Goal: Transaction & Acquisition: Purchase product/service

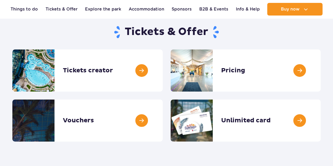
scroll to position [53, 0]
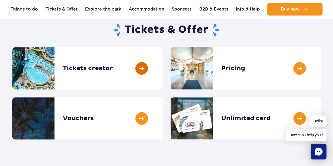
click at [162, 68] on link at bounding box center [162, 68] width 0 height 42
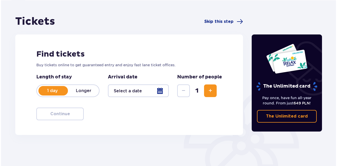
scroll to position [53, 0]
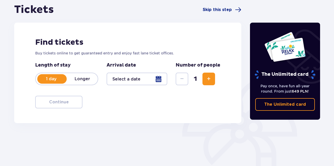
click at [159, 77] on div at bounding box center [137, 79] width 61 height 13
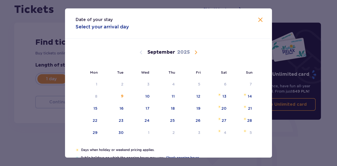
click at [193, 53] on span "Calendar" at bounding box center [195, 52] width 6 height 6
click at [194, 53] on span "Calendar" at bounding box center [195, 52] width 6 height 6
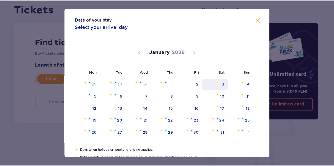
scroll to position [26, 0]
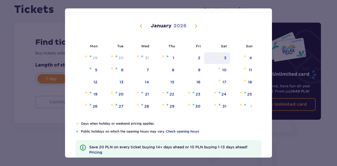
click at [225, 57] on div "3" at bounding box center [225, 57] width 2 height 5
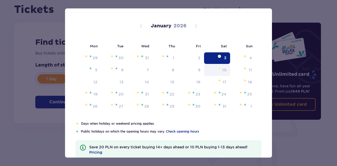
type input "[DATE]"
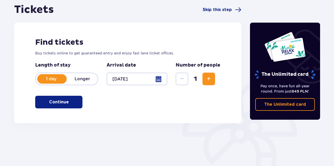
click at [209, 80] on span "Increase" at bounding box center [209, 79] width 6 height 6
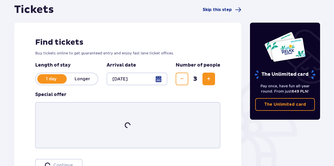
click at [209, 80] on span "Increase" at bounding box center [209, 79] width 6 height 6
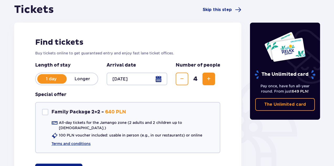
click at [209, 80] on span "Increase" at bounding box center [209, 79] width 6 height 6
click at [209, 79] on span "Increase" at bounding box center [209, 79] width 6 height 6
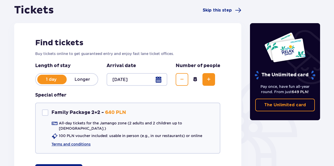
scroll to position [105, 0]
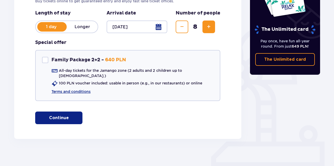
drag, startPoint x: 66, startPoint y: 113, endPoint x: 78, endPoint y: 108, distance: 13.1
click at [66, 113] on button "Continue" at bounding box center [58, 117] width 47 height 13
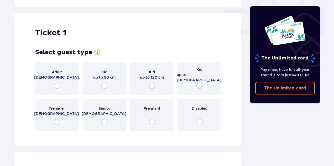
scroll to position [239, 0]
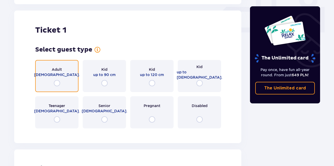
click at [58, 80] on input "radio" at bounding box center [57, 83] width 6 height 6
radio input "true"
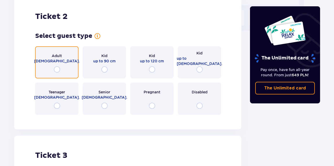
click at [58, 66] on input "radio" at bounding box center [57, 69] width 6 height 6
radio input "true"
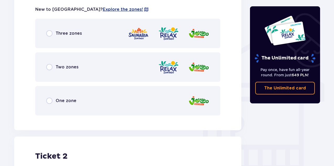
scroll to position [377, 0]
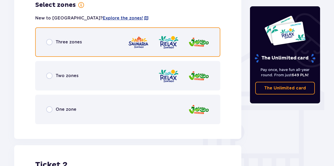
click at [50, 39] on input "radio" at bounding box center [49, 42] width 6 height 6
radio input "true"
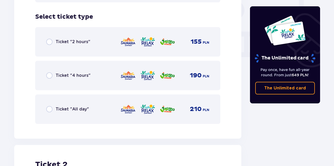
scroll to position [501, 0]
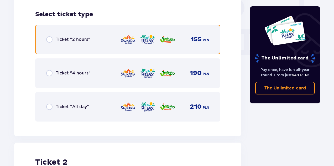
click at [48, 36] on input "radio" at bounding box center [49, 39] width 6 height 6
radio input "true"
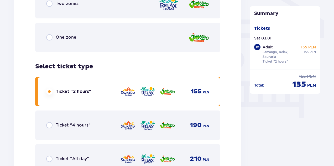
scroll to position [502, 0]
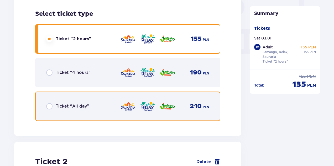
click at [51, 103] on input "radio" at bounding box center [49, 106] width 6 height 6
radio input "true"
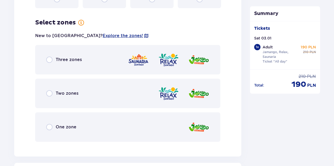
scroll to position [765, 0]
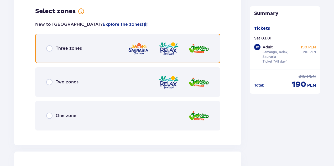
click at [50, 45] on input "radio" at bounding box center [49, 48] width 6 height 6
radio input "true"
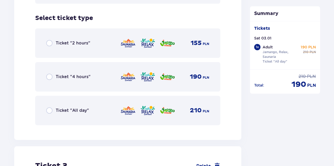
scroll to position [895, 0]
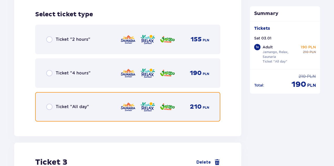
click at [51, 104] on input "radio" at bounding box center [49, 107] width 6 height 6
radio input "true"
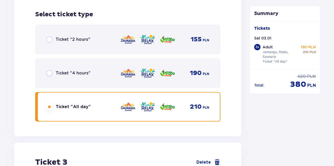
scroll to position [1032, 0]
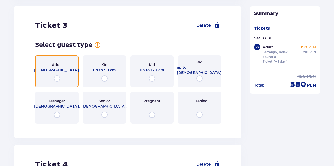
click at [55, 75] on input "radio" at bounding box center [57, 78] width 6 height 6
radio input "true"
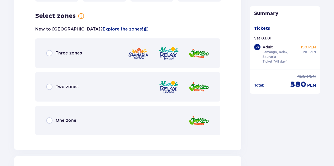
scroll to position [1155, 0]
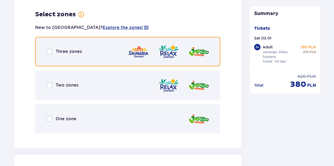
click at [52, 48] on input "radio" at bounding box center [49, 51] width 6 height 6
radio input "true"
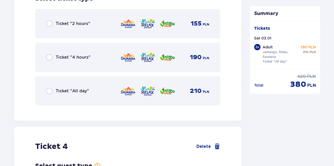
scroll to position [1315, 0]
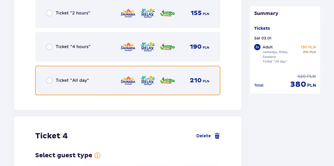
click at [50, 77] on input "radio" at bounding box center [49, 80] width 6 height 6
radio input "true"
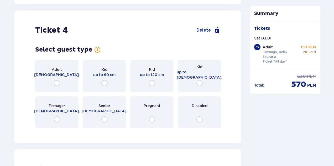
click at [58, 74] on div "Adult 18 - 65 y.o." at bounding box center [56, 76] width 43 height 32
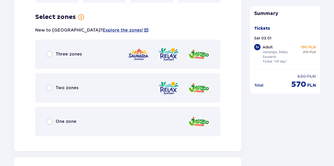
scroll to position [1549, 0]
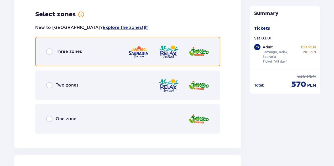
click at [50, 48] on input "radio" at bounding box center [49, 51] width 6 height 6
radio input "true"
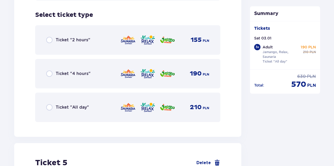
scroll to position [1683, 0]
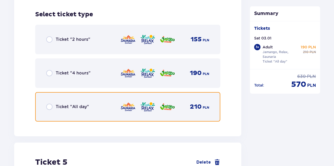
click at [51, 104] on input "radio" at bounding box center [49, 107] width 6 height 6
radio input "true"
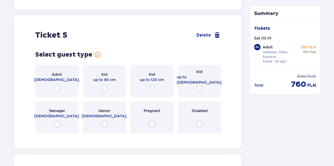
scroll to position [1815, 0]
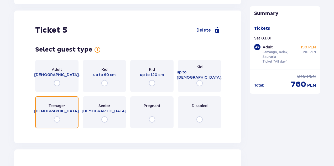
click at [57, 116] on input "radio" at bounding box center [57, 119] width 6 height 6
radio input "true"
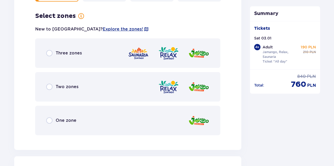
scroll to position [1943, 0]
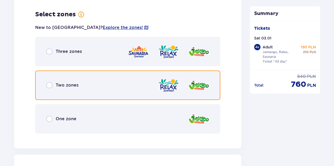
click at [51, 82] on input "radio" at bounding box center [49, 85] width 6 height 6
radio input "true"
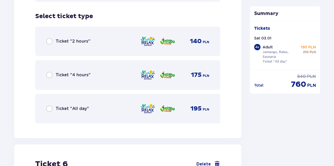
scroll to position [2076, 0]
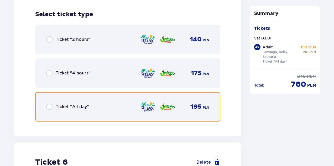
click at [50, 104] on input "radio" at bounding box center [49, 107] width 6 height 6
radio input "true"
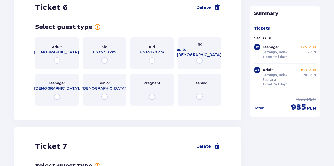
scroll to position [2257, 0]
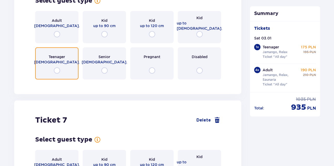
click at [57, 67] on input "radio" at bounding box center [57, 70] width 6 height 6
radio input "true"
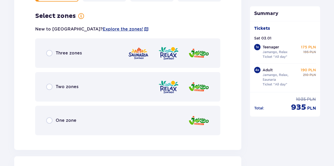
scroll to position [2337, 0]
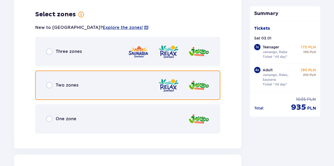
drag, startPoint x: 50, startPoint y: 83, endPoint x: 49, endPoint y: 80, distance: 3.0
click at [50, 83] on input "radio" at bounding box center [49, 85] width 6 height 6
radio input "true"
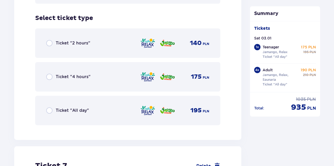
scroll to position [2470, 0]
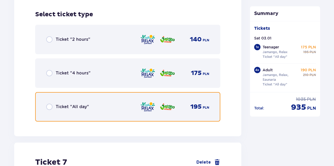
drag, startPoint x: 52, startPoint y: 102, endPoint x: 50, endPoint y: 99, distance: 3.3
click at [51, 104] on input "radio" at bounding box center [49, 107] width 6 height 6
radio input "true"
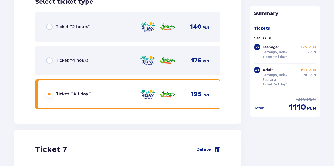
scroll to position [2602, 0]
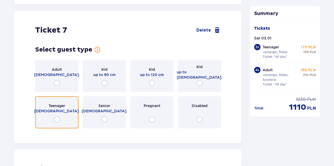
click at [56, 116] on input "radio" at bounding box center [57, 119] width 6 height 6
radio input "true"
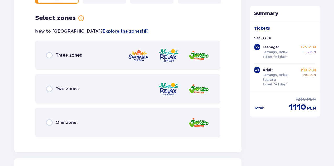
scroll to position [2731, 0]
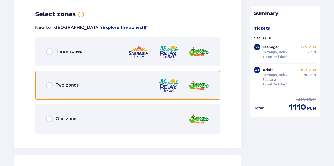
click at [50, 82] on input "radio" at bounding box center [49, 85] width 6 height 6
radio input "true"
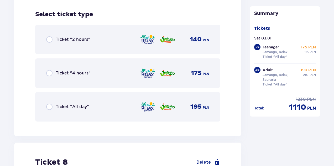
scroll to position [2872, 0]
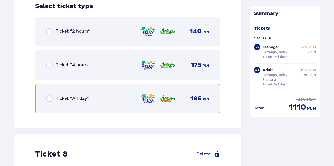
click at [50, 95] on input "radio" at bounding box center [49, 98] width 6 height 6
radio input "true"
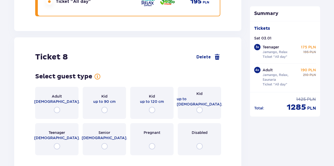
scroll to position [2996, 0]
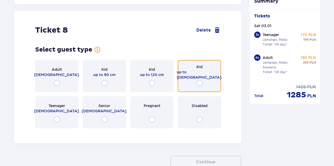
click at [198, 80] on input "radio" at bounding box center [200, 83] width 6 height 6
radio input "true"
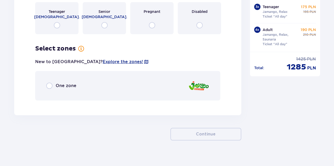
scroll to position [3092, 0]
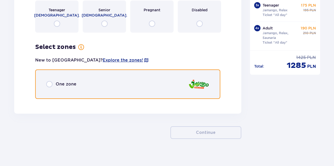
click at [50, 81] on input "radio" at bounding box center [49, 84] width 6 height 6
radio input "true"
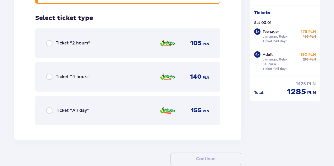
scroll to position [3191, 0]
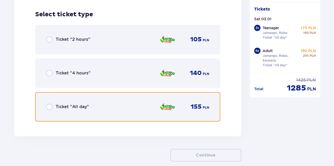
click at [50, 104] on input "radio" at bounding box center [49, 107] width 6 height 6
radio input "true"
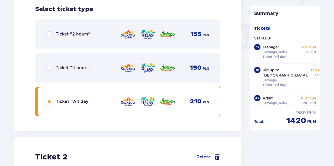
scroll to position [0, 0]
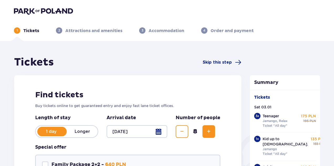
click at [159, 132] on div at bounding box center [137, 131] width 61 height 13
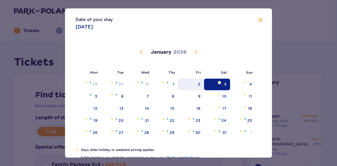
click at [199, 84] on div "2" at bounding box center [199, 84] width 2 height 5
type input "02.01.26"
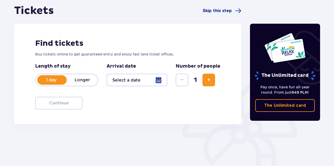
scroll to position [102, 0]
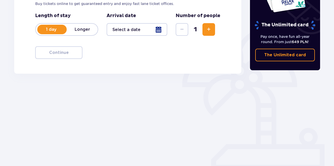
click at [208, 31] on span "Increase" at bounding box center [209, 29] width 6 height 6
drag, startPoint x: 182, startPoint y: 29, endPoint x: 167, endPoint y: 33, distance: 16.3
click at [182, 29] on span "Decrease" at bounding box center [182, 29] width 6 height 6
click at [136, 30] on div at bounding box center [137, 29] width 61 height 13
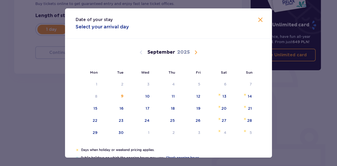
click at [193, 51] on span "Calendar" at bounding box center [195, 52] width 6 height 6
click at [196, 52] on span "Calendar" at bounding box center [195, 52] width 6 height 6
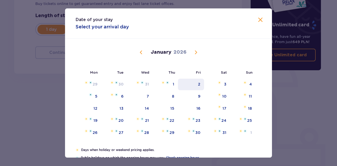
click at [199, 84] on div "2" at bounding box center [199, 84] width 2 height 5
type input "02.01.26"
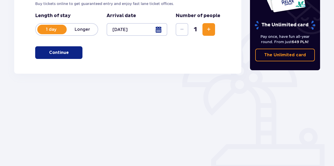
click at [66, 54] on button "Continue" at bounding box center [58, 52] width 47 height 13
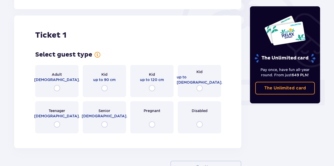
scroll to position [176, 0]
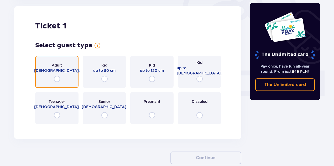
click at [57, 76] on input "radio" at bounding box center [57, 79] width 6 height 6
radio input "true"
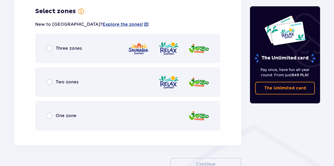
scroll to position [304, 0]
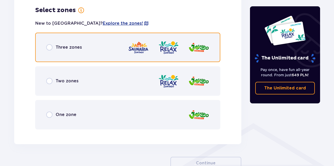
click at [49, 49] on input "radio" at bounding box center [49, 47] width 6 height 6
radio input "true"
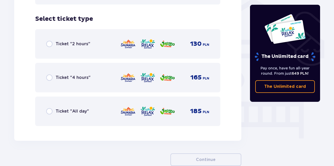
scroll to position [437, 0]
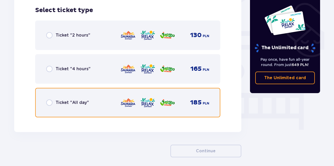
click at [49, 103] on input "radio" at bounding box center [49, 102] width 6 height 6
radio input "true"
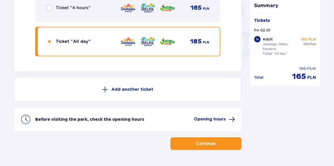
scroll to position [461, 0]
